Goal: Task Accomplishment & Management: Manage account settings

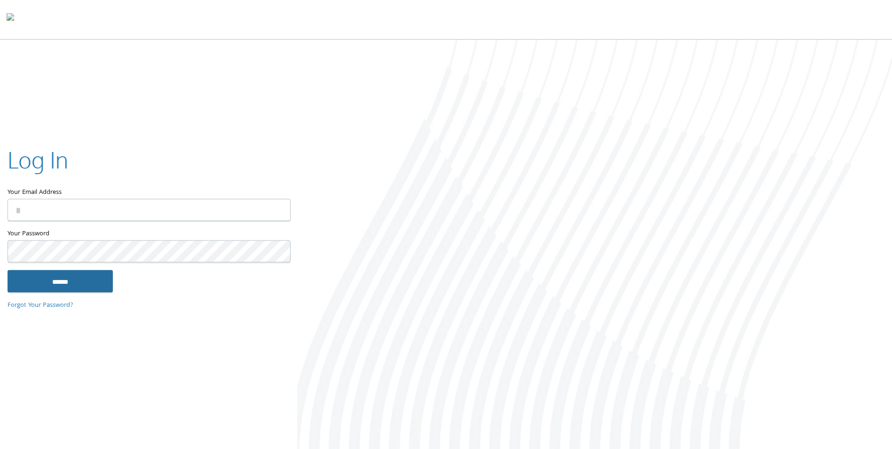
type input "**********"
click at [78, 286] on input "******" at bounding box center [60, 281] width 105 height 23
type input "**********"
click at [71, 274] on input "******" at bounding box center [60, 281] width 105 height 23
